Goal: Task Accomplishment & Management: Use online tool/utility

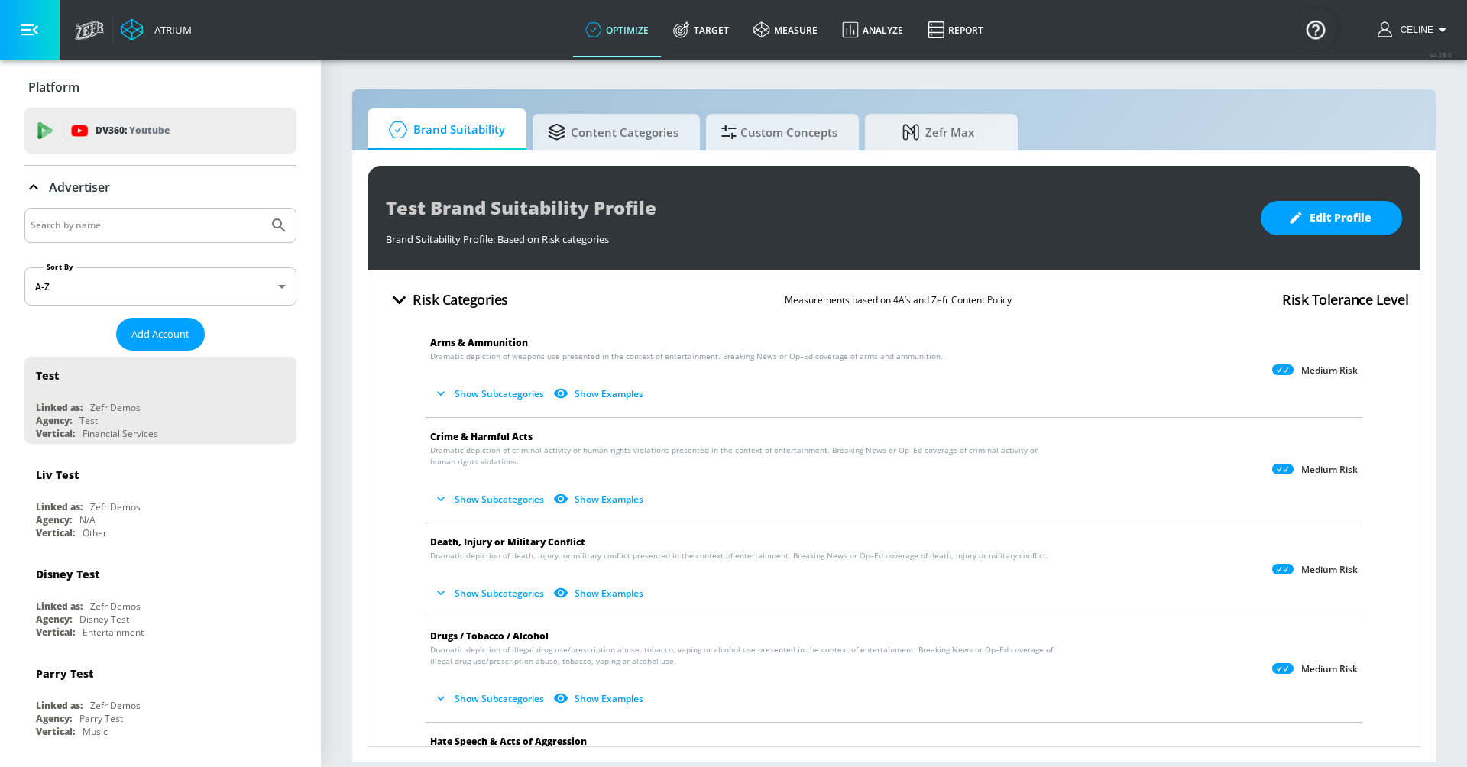
click at [109, 218] on input "Search by name" at bounding box center [146, 225] width 231 height 20
click at [136, 229] on input "disney channel" at bounding box center [146, 225] width 231 height 20
type input "disney channel"
click at [262, 209] on button "Submit Search" at bounding box center [279, 226] width 34 height 34
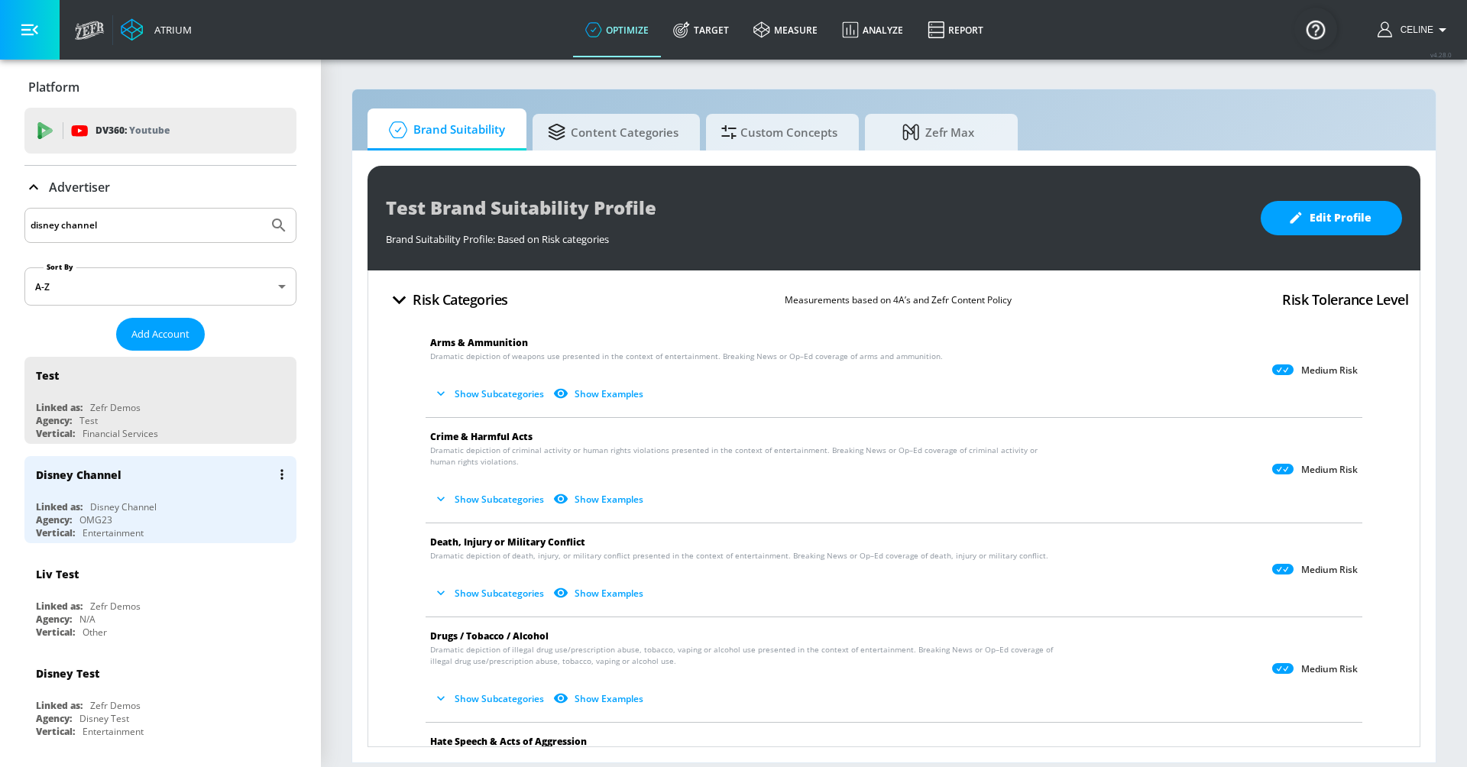
click at [138, 507] on div "Disney Channel" at bounding box center [123, 506] width 66 height 13
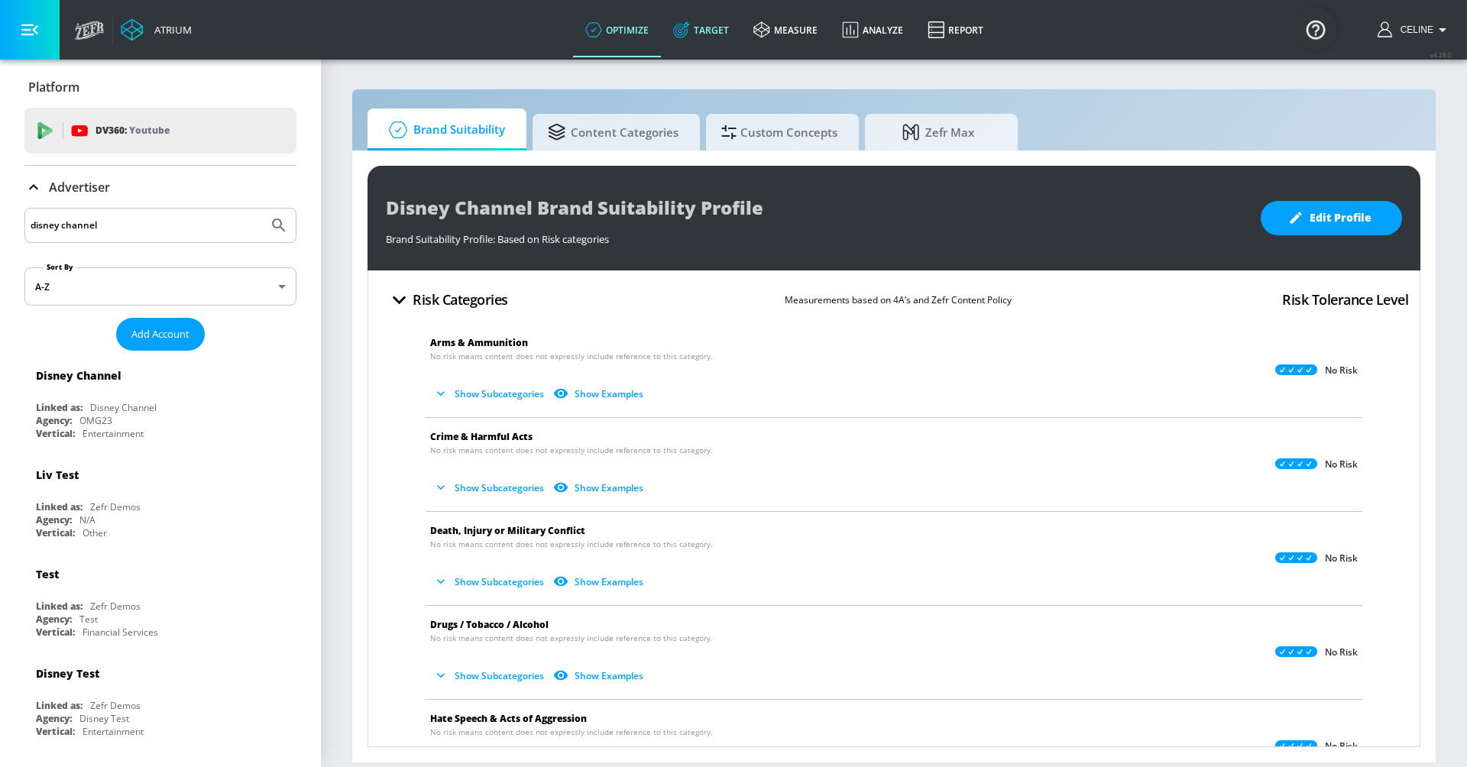
click at [710, 37] on link "Target" at bounding box center [701, 29] width 80 height 55
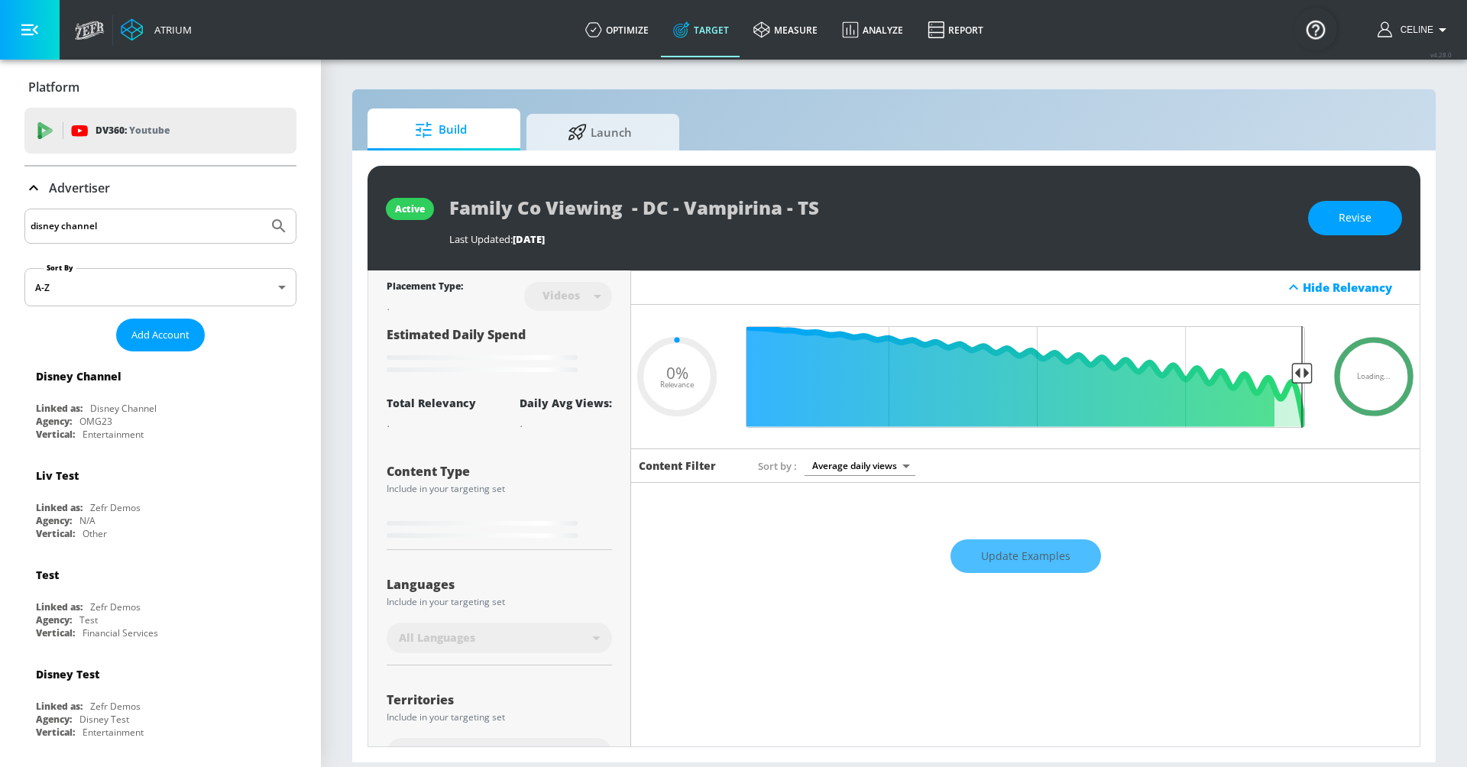
click at [44, 183] on div "Advertiser" at bounding box center [67, 188] width 86 height 18
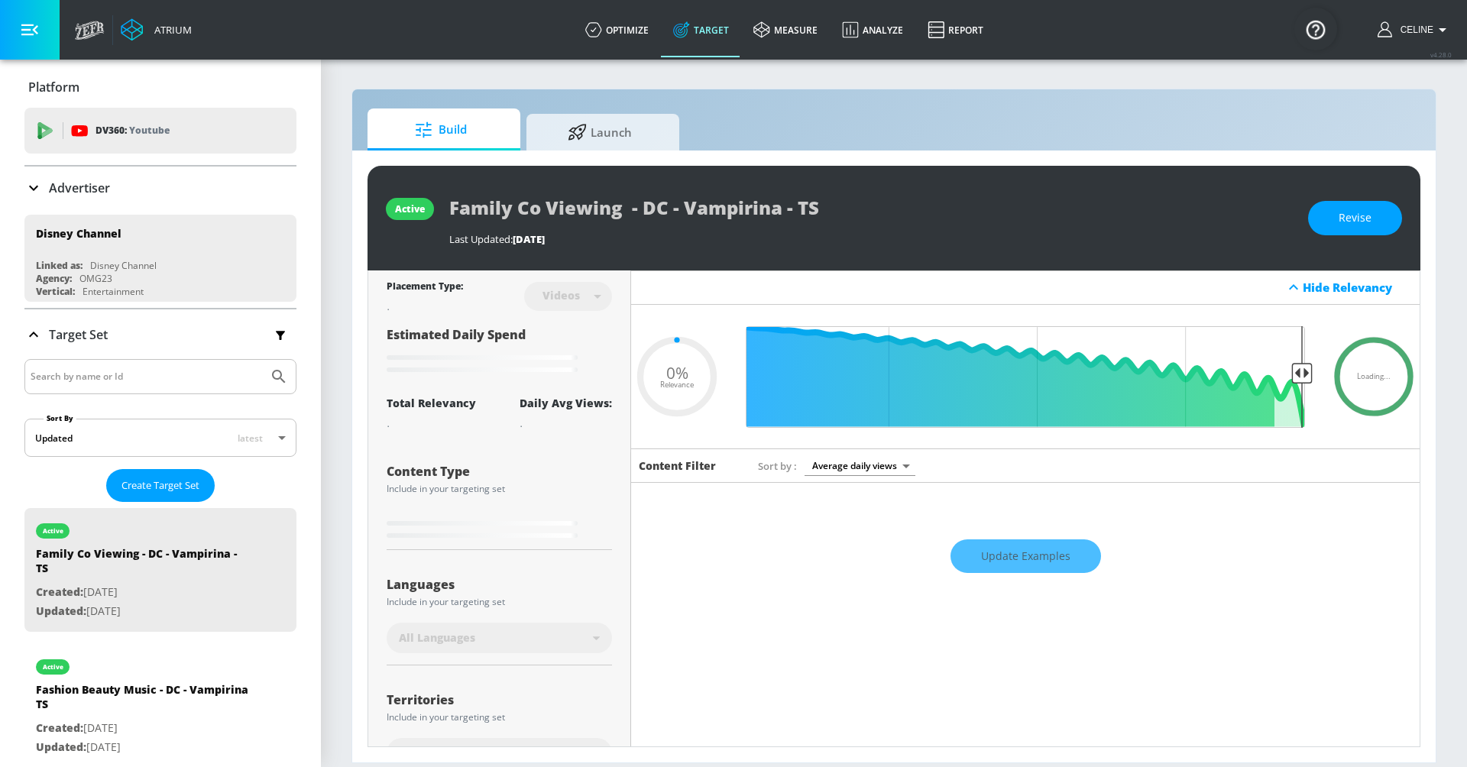
scroll to position [61, 0]
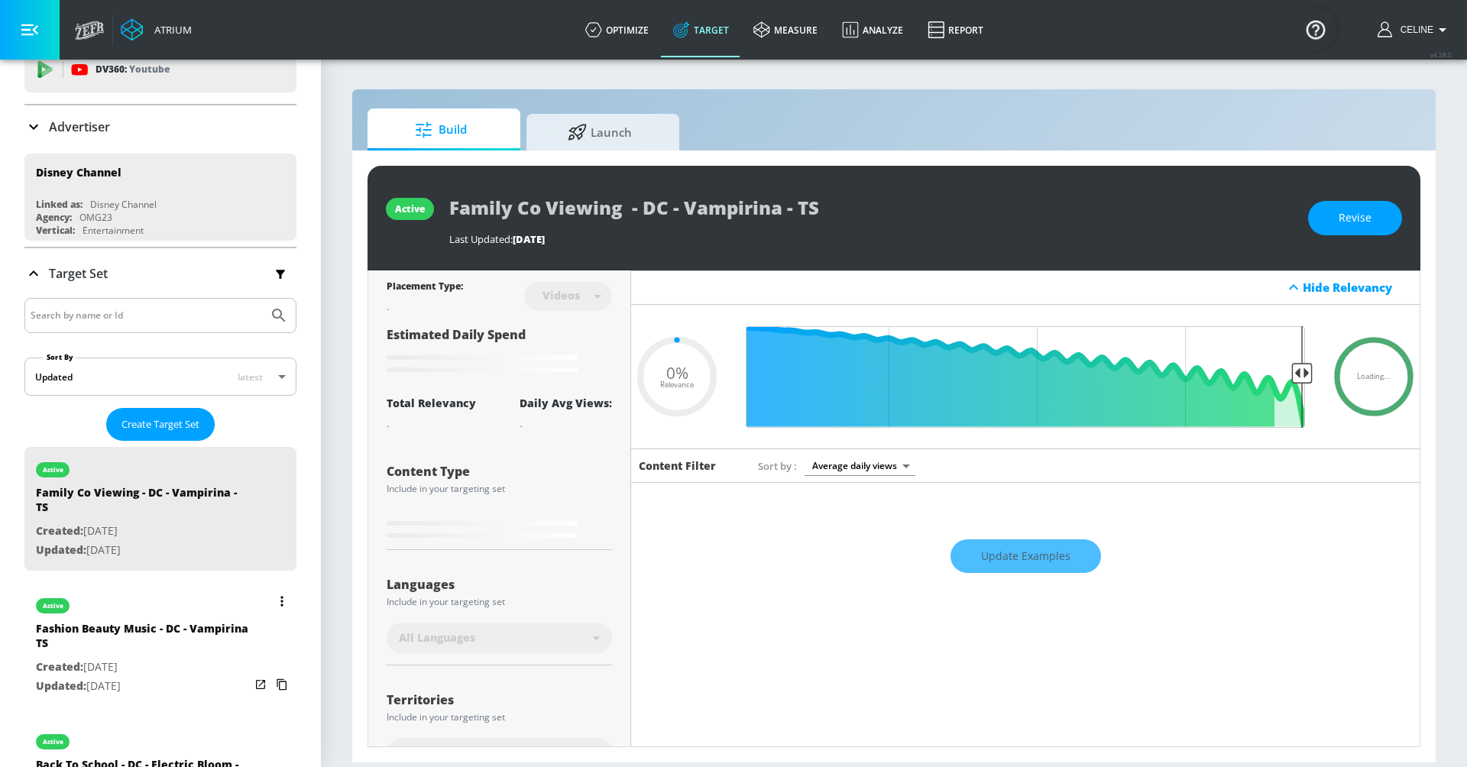
type input "0.8"
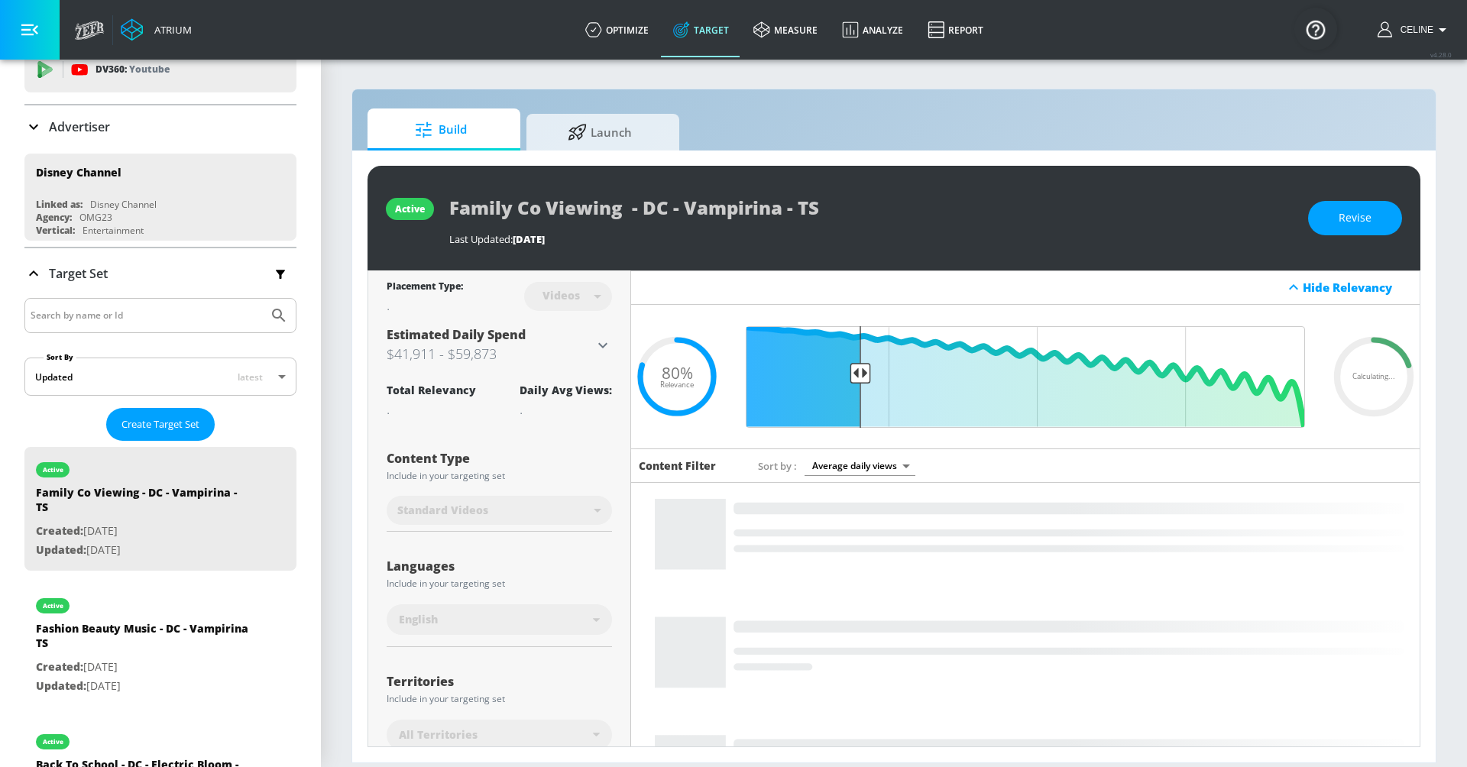
click at [157, 621] on div "Fashion Beauty Music - DC - Vampirina TS" at bounding box center [143, 639] width 214 height 37
type input "Fashion Beauty Music - DC - Vampirina TS"
type input "channels"
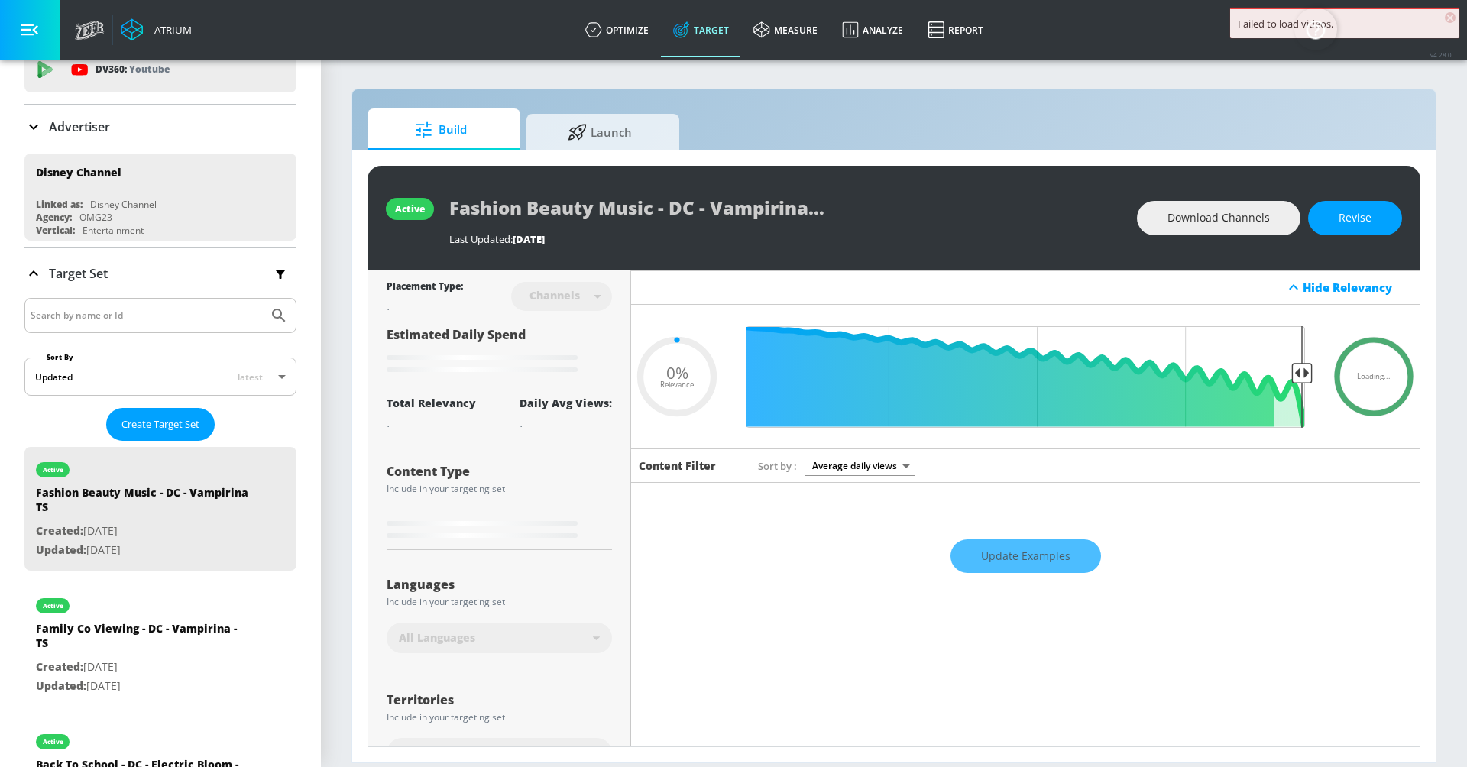
click at [1366, 219] on span "Revise" at bounding box center [1354, 218] width 33 height 19
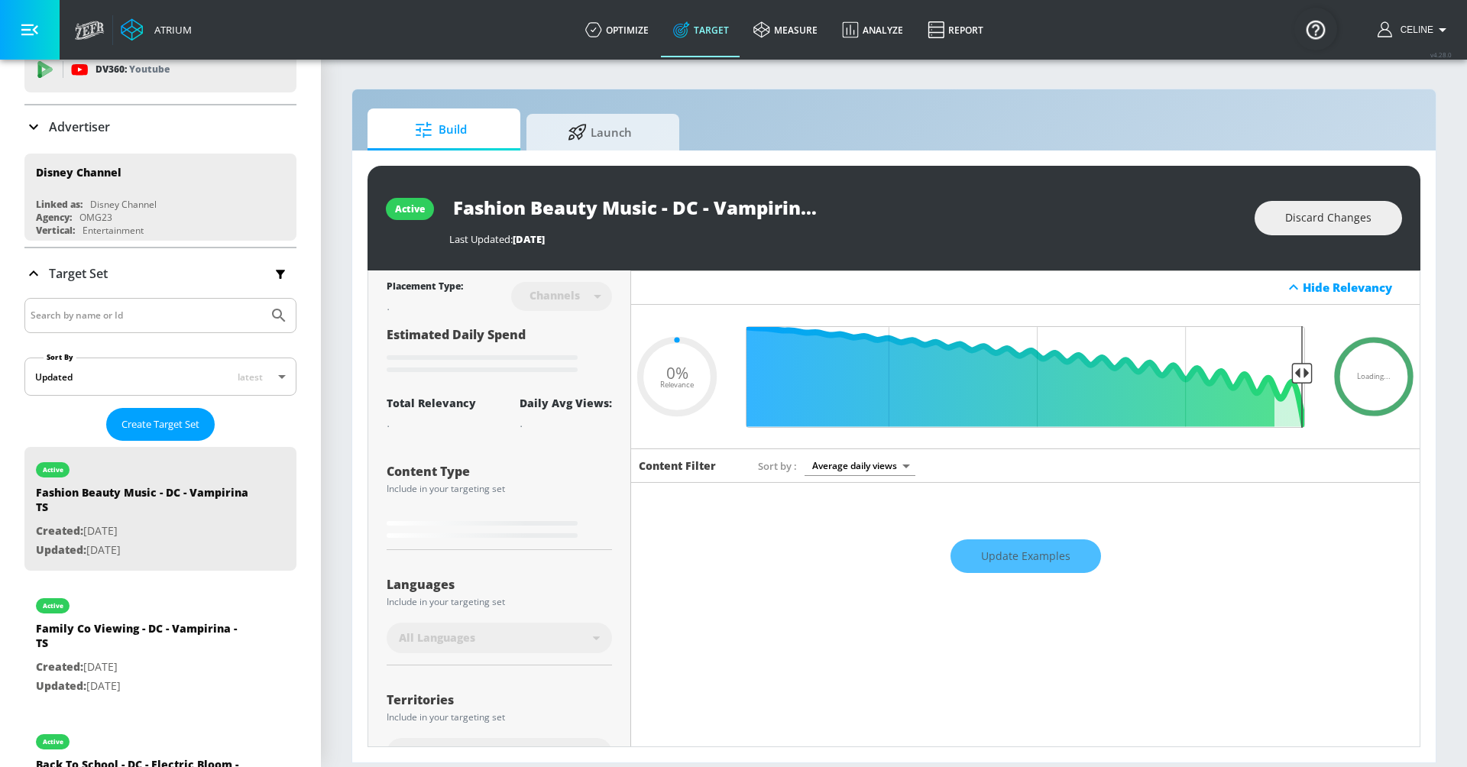
click at [590, 301] on div "Channels" at bounding box center [561, 296] width 101 height 40
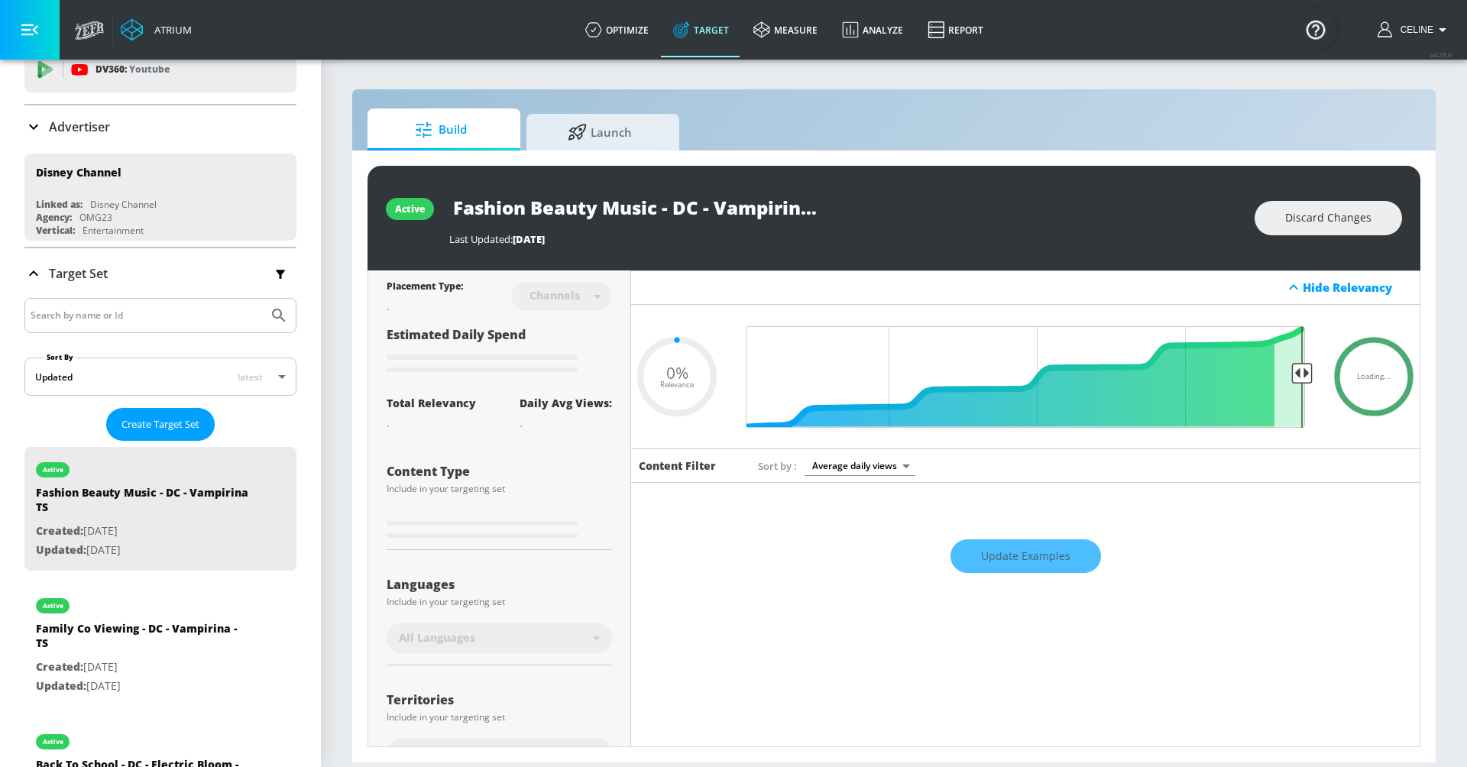
type input "0.82"
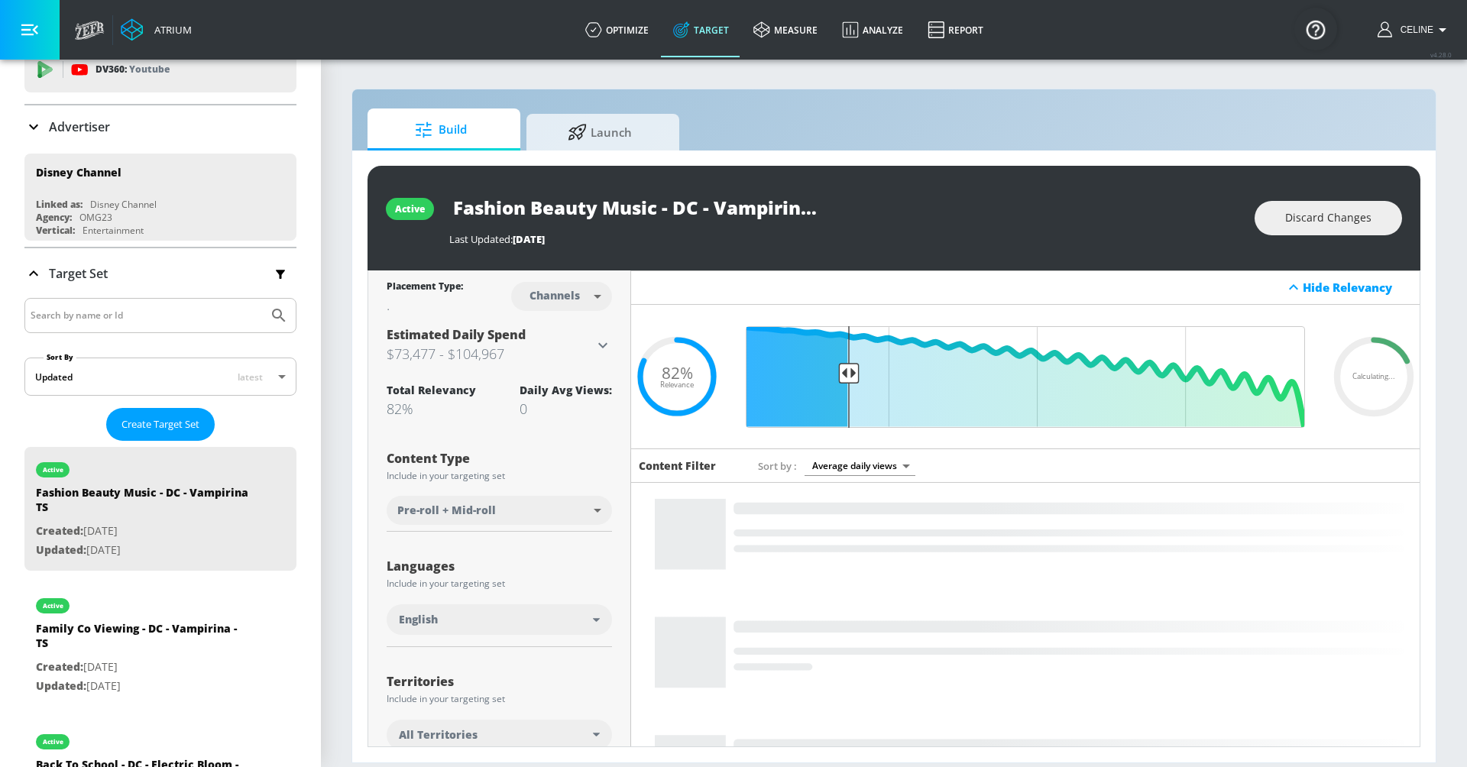
click at [590, 301] on body "Atrium optimize Target measure Analyze Report optimize Target measure Analyze R…" at bounding box center [733, 383] width 1467 height 767
click at [569, 362] on div "Videos" at bounding box center [556, 355] width 44 height 16
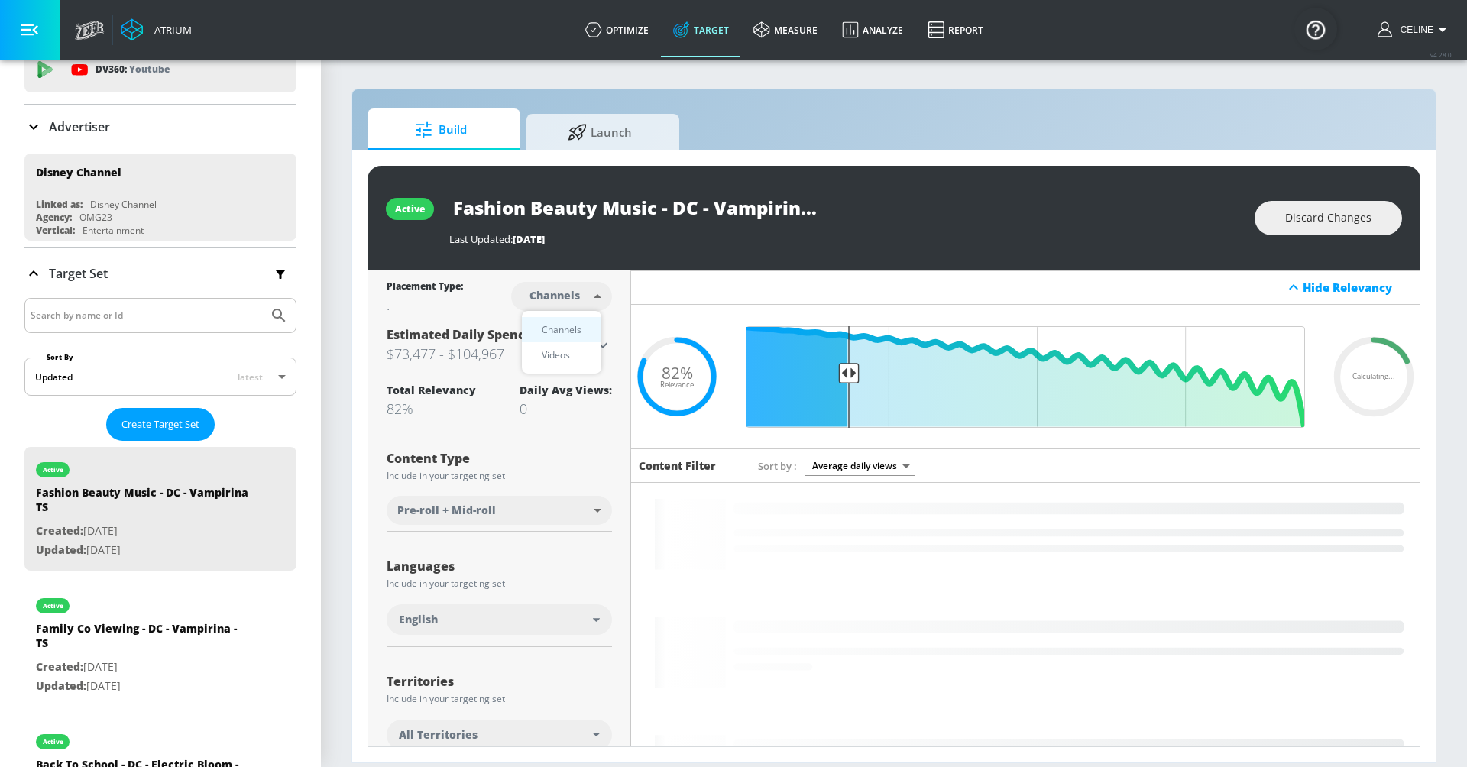
type input "videos"
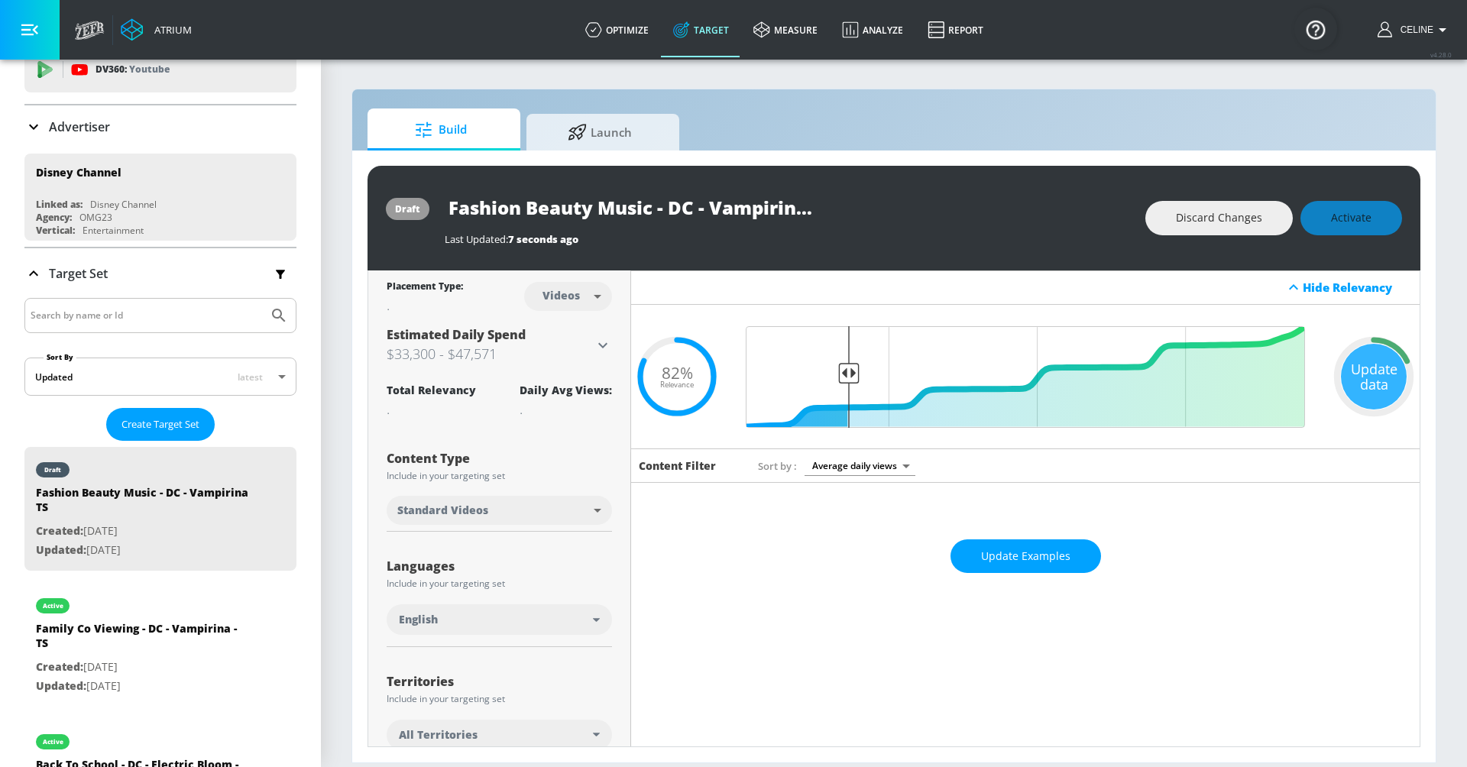
click at [1338, 214] on div "Discard Changes Activate" at bounding box center [1273, 218] width 257 height 34
click at [1355, 210] on div "Discard Changes Activate" at bounding box center [1273, 218] width 257 height 34
click at [1365, 218] on div "Discard Changes Activate" at bounding box center [1273, 218] width 257 height 34
click at [1364, 218] on div "Discard Changes Activate" at bounding box center [1273, 218] width 257 height 34
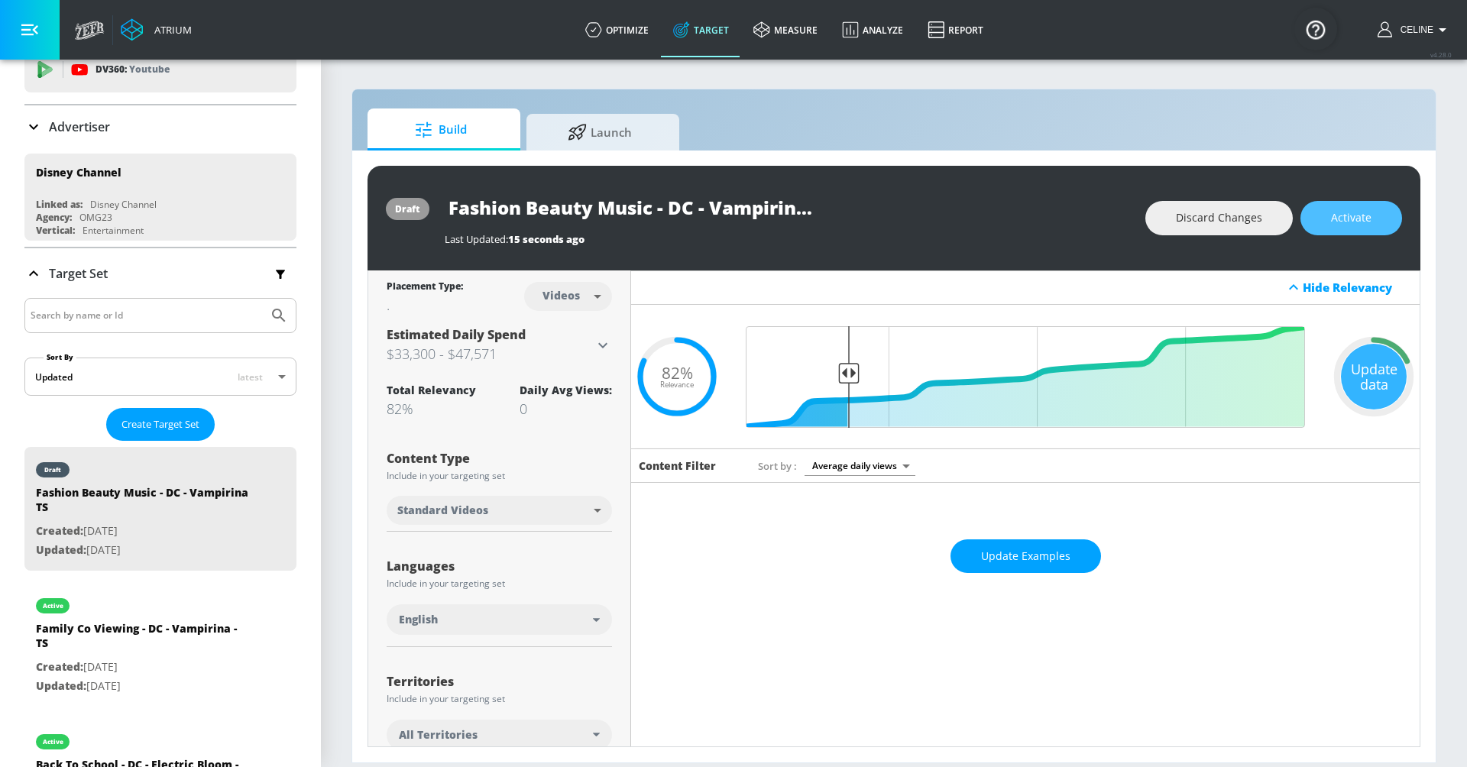
click at [1364, 218] on span "Activate" at bounding box center [1351, 218] width 40 height 19
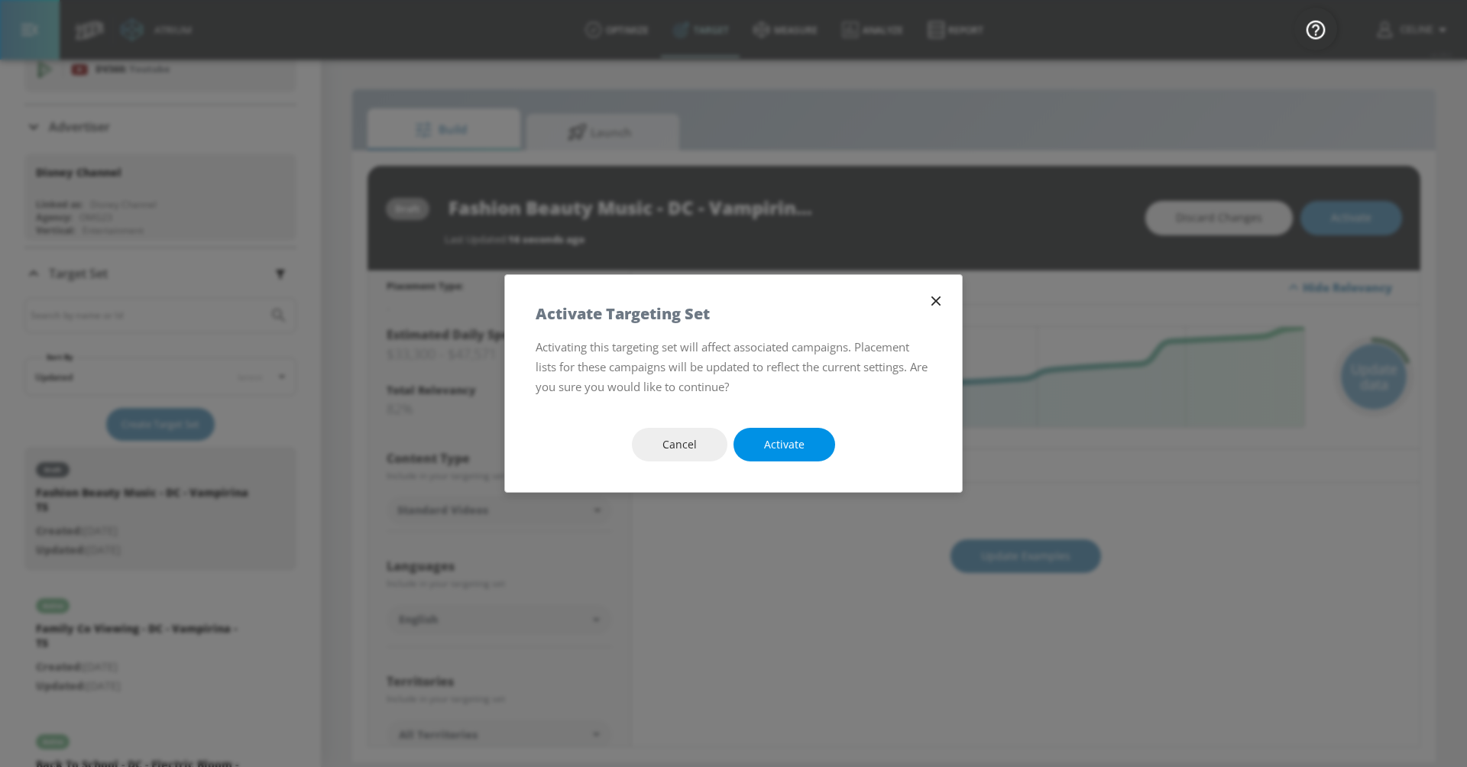
click at [768, 455] on button "Activate" at bounding box center [784, 445] width 102 height 34
